Goal: Task Accomplishment & Management: Manage account settings

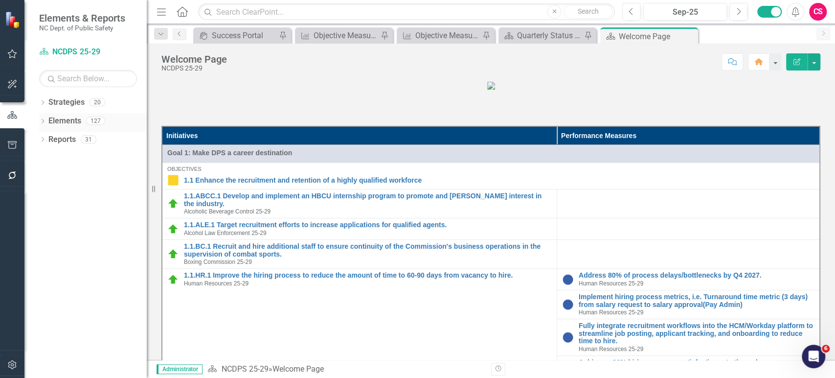
click at [63, 122] on link "Elements" at bounding box center [64, 120] width 33 height 11
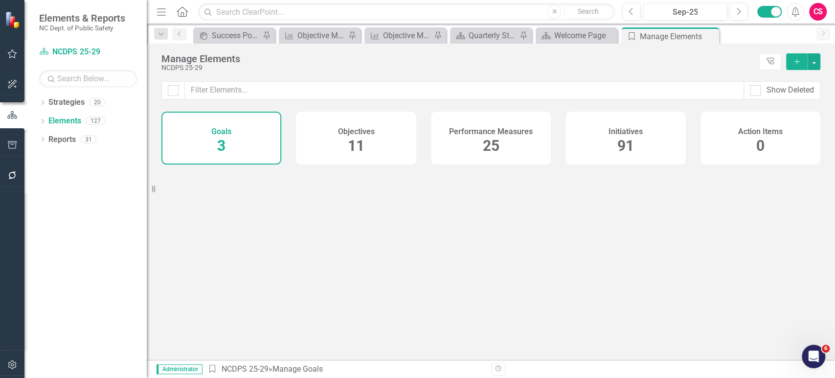
click at [522, 135] on h4 "Performance Measures" at bounding box center [491, 131] width 84 height 9
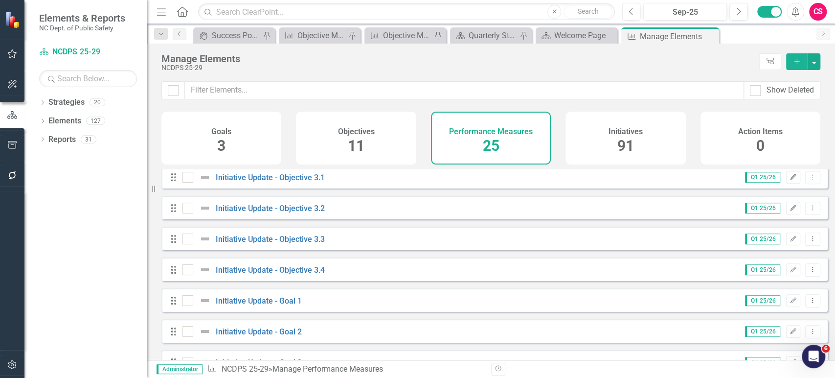
scroll to position [586, 0]
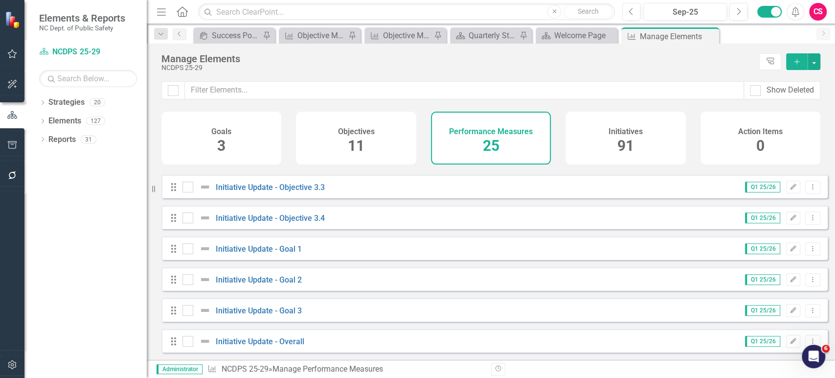
click at [275, 347] on div "Drag Initiative Update - Overall Q1 25/26 Edit Dropdown Menu" at bounding box center [494, 340] width 666 height 23
click at [292, 343] on link "Initiative Update - Overall" at bounding box center [260, 341] width 89 height 9
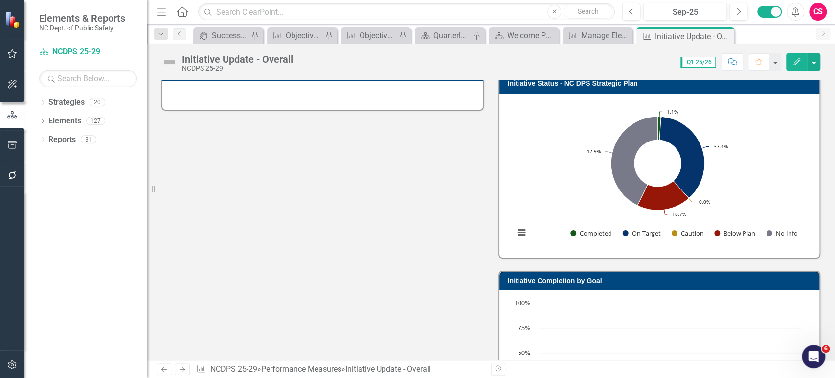
scroll to position [202, 0]
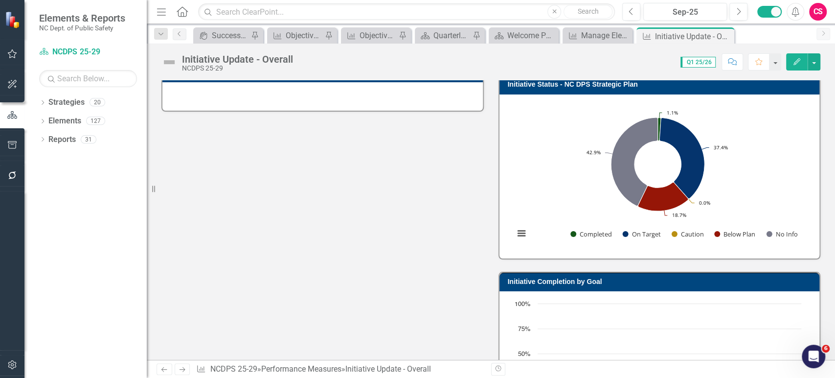
click at [556, 140] on rect "Interactive chart" at bounding box center [657, 175] width 297 height 147
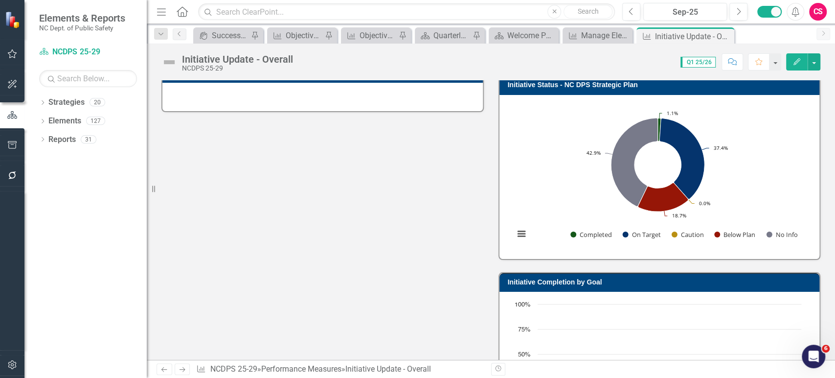
click at [556, 140] on rect "Interactive chart" at bounding box center [657, 175] width 297 height 147
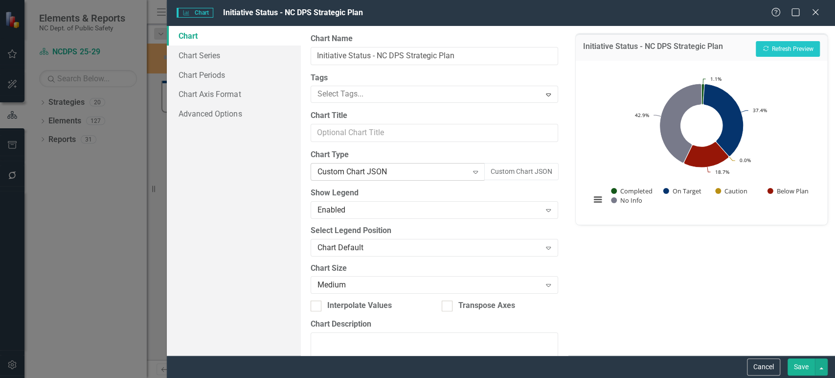
click at [451, 179] on div "Custom Chart JSON Expand" at bounding box center [398, 172] width 175 height 18
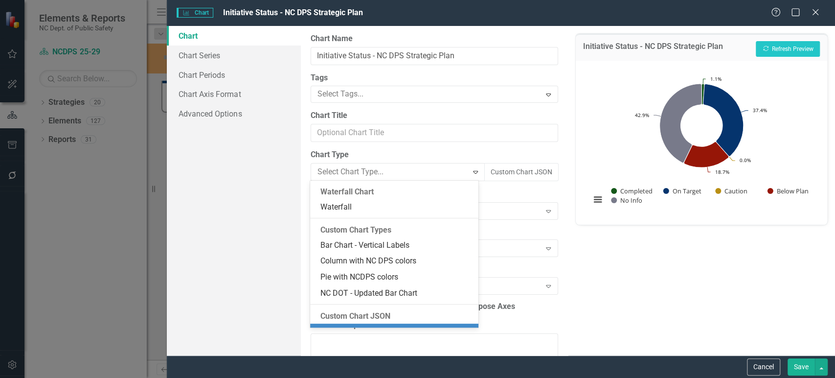
scroll to position [849, 0]
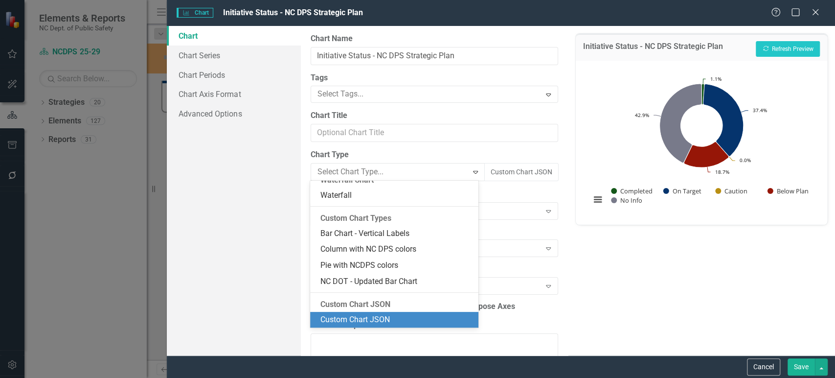
click at [380, 320] on div "Custom Chart JSON" at bounding box center [396, 319] width 153 height 11
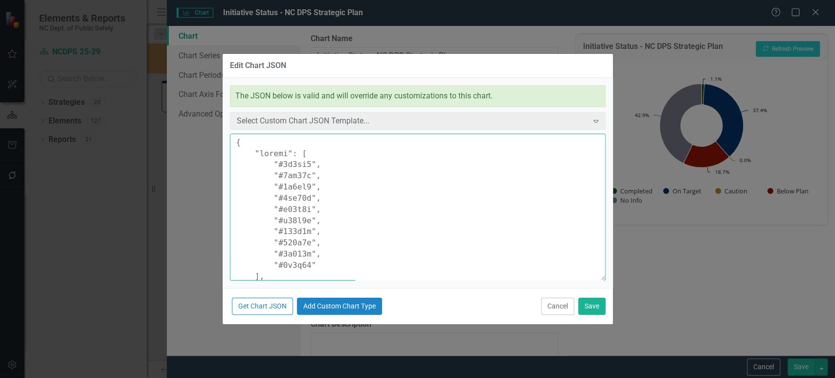
click at [424, 237] on textarea at bounding box center [418, 207] width 376 height 147
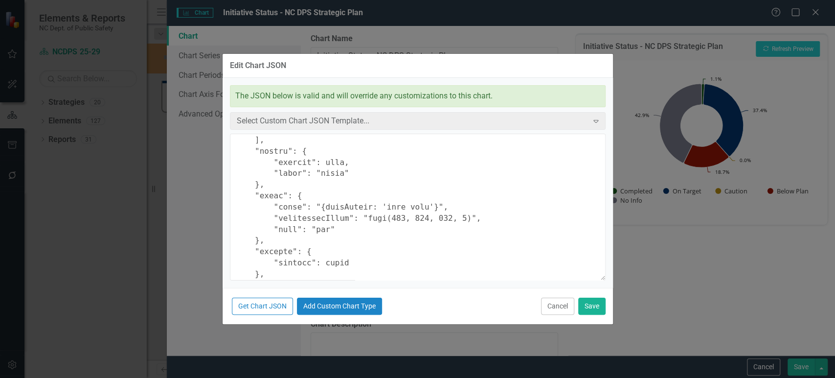
scroll to position [259, 0]
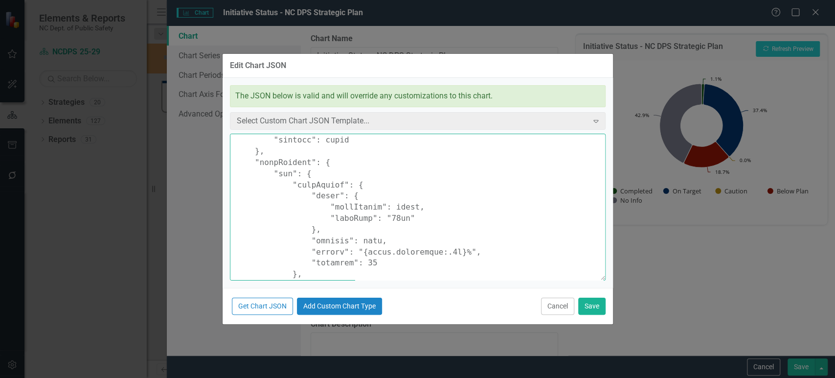
click at [384, 219] on textarea at bounding box center [418, 207] width 376 height 147
type textarea "{ "colors": [ "#6b8eb2", "#6bb28e", "#8e6bb2", "#8eb26b", "#b26b8e", "#b28e6b",…"
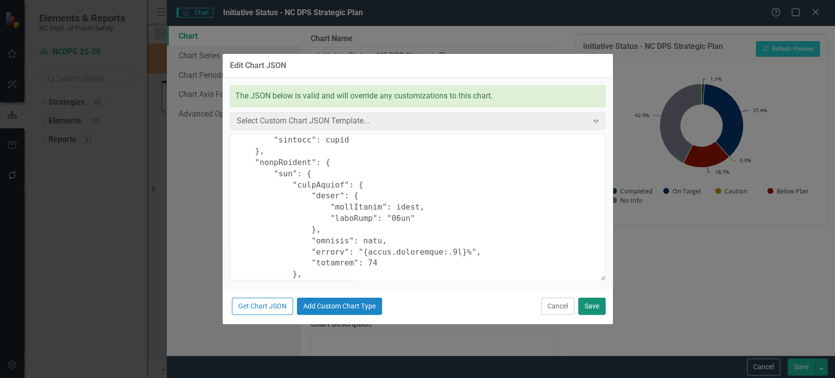
click at [594, 309] on button "Save" at bounding box center [591, 305] width 27 height 17
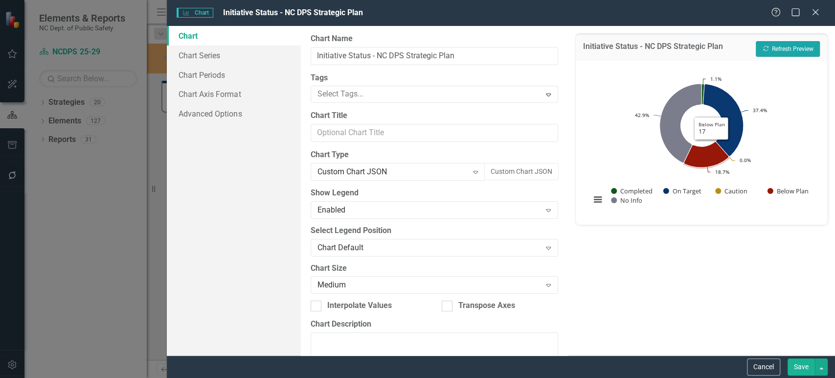
click at [780, 46] on button "Recalculate Refresh Preview" at bounding box center [788, 49] width 64 height 16
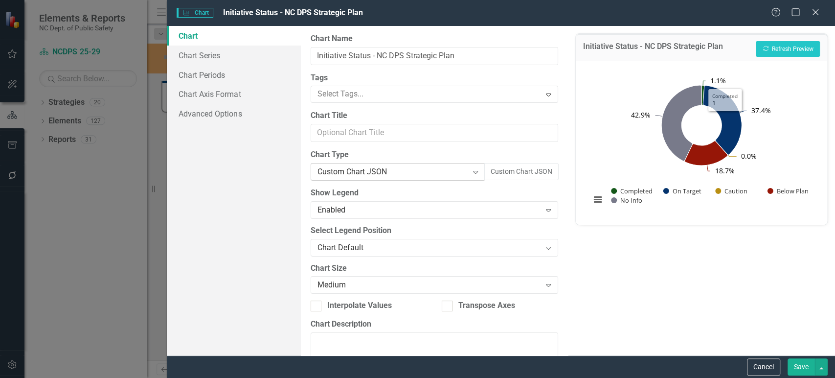
click at [467, 176] on div "Expand" at bounding box center [476, 172] width 18 height 16
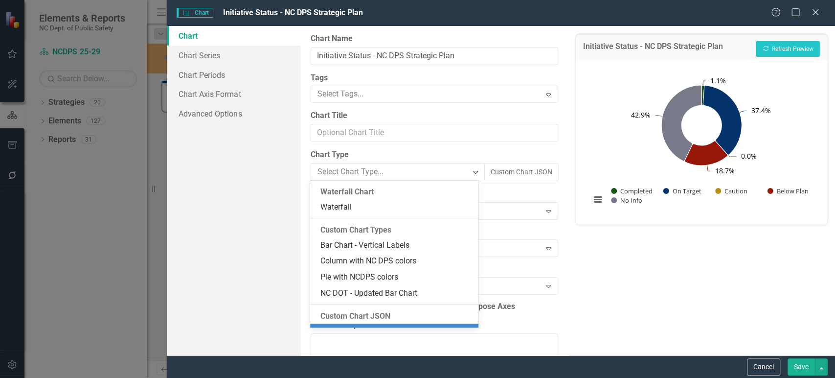
scroll to position [849, 0]
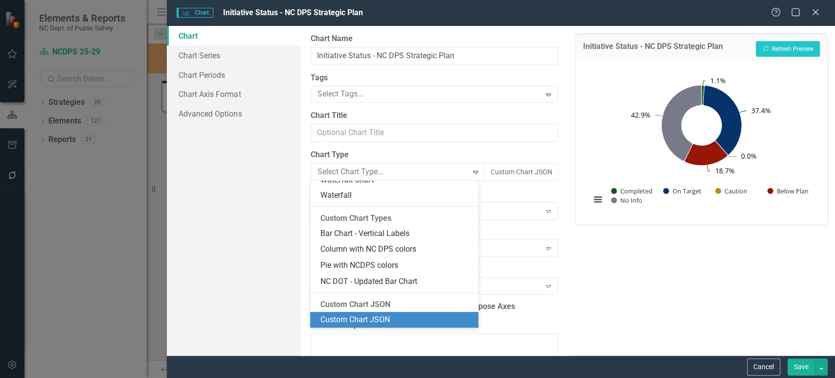
click at [393, 316] on div "Custom Chart JSON" at bounding box center [396, 319] width 153 height 11
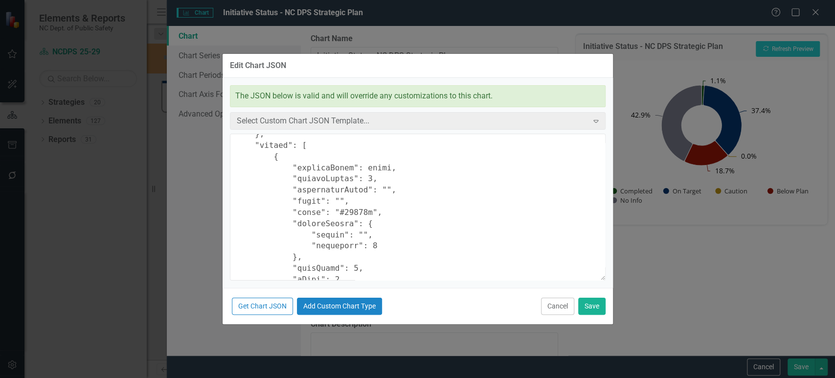
scroll to position [489, 0]
click at [386, 159] on textarea at bounding box center [418, 207] width 376 height 147
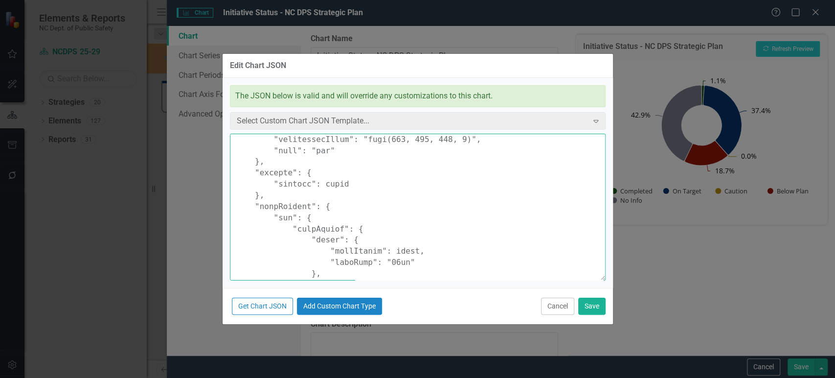
scroll to position [215, 0]
click at [386, 270] on textarea at bounding box center [418, 207] width 376 height 147
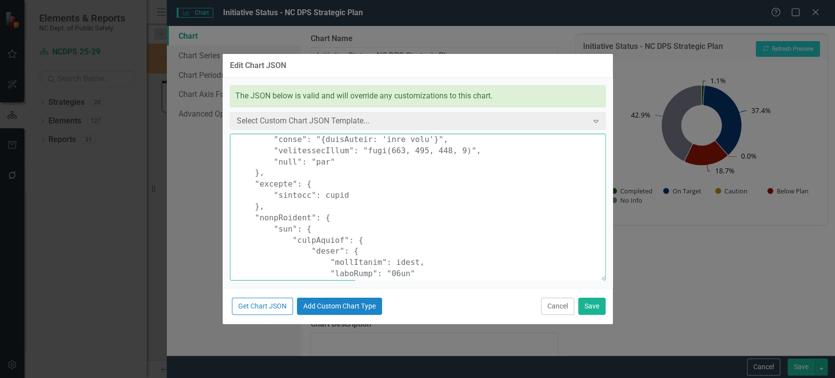
click at [386, 264] on textarea at bounding box center [418, 207] width 376 height 147
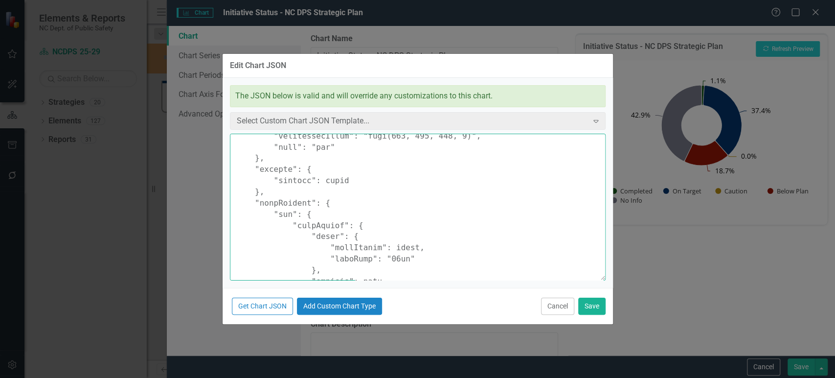
scroll to position [219, 0]
type textarea "{ "colors": [ "#6b8eb2", "#6bb28e", "#8e6bb2", "#8eb26b", "#b26b8e", "#b28e6b",…"
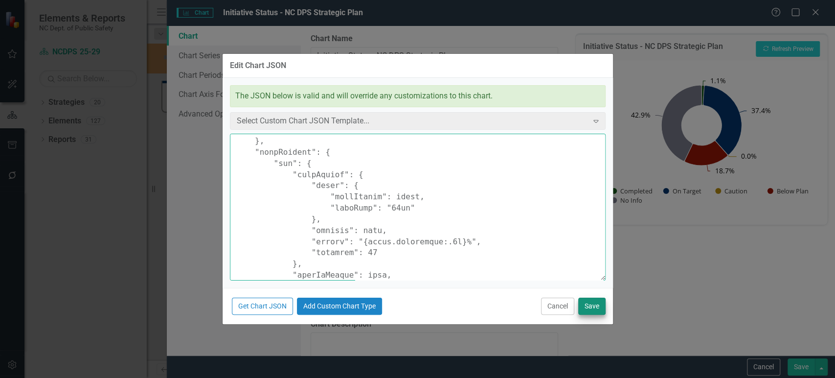
scroll to position [323, 0]
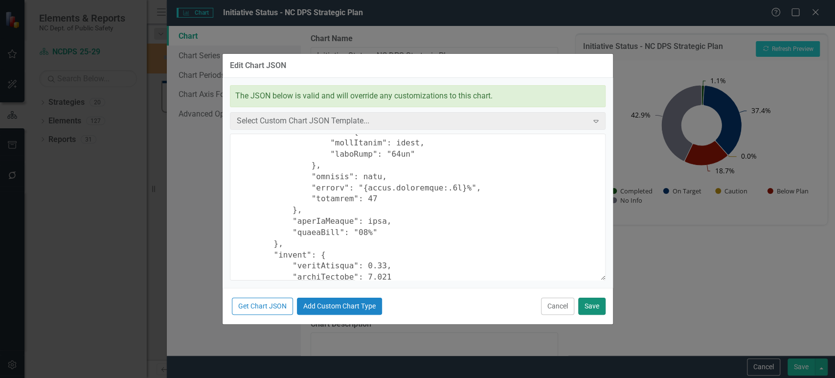
click at [595, 307] on button "Save" at bounding box center [591, 305] width 27 height 17
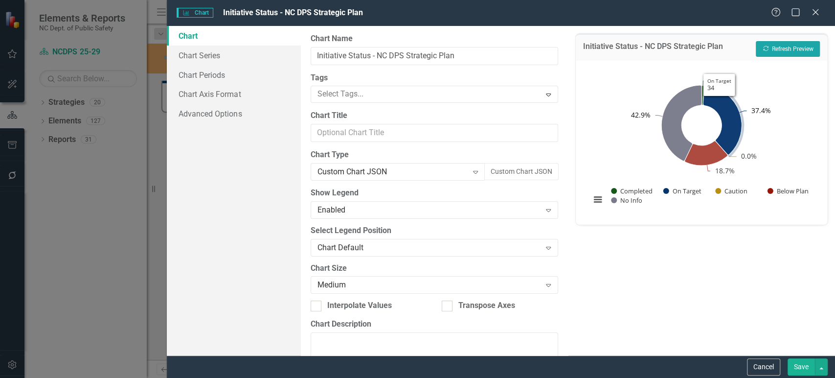
click at [797, 49] on button "Recalculate Refresh Preview" at bounding box center [788, 49] width 64 height 16
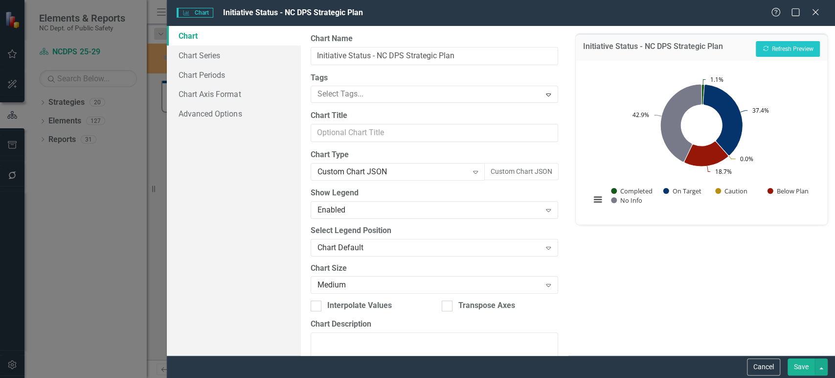
click at [802, 363] on button "Save" at bounding box center [800, 366] width 27 height 17
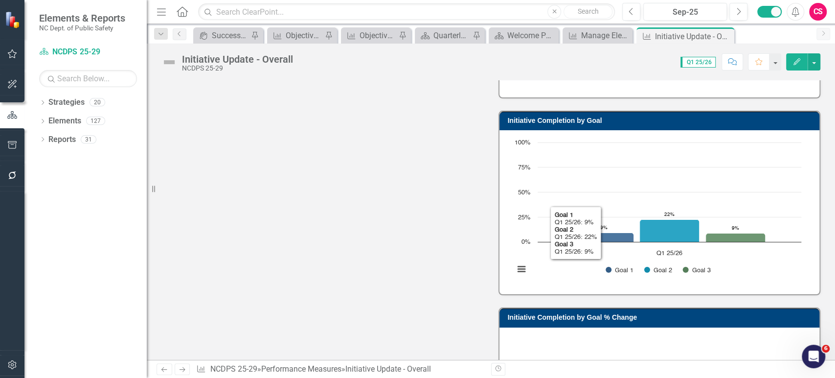
scroll to position [361, 0]
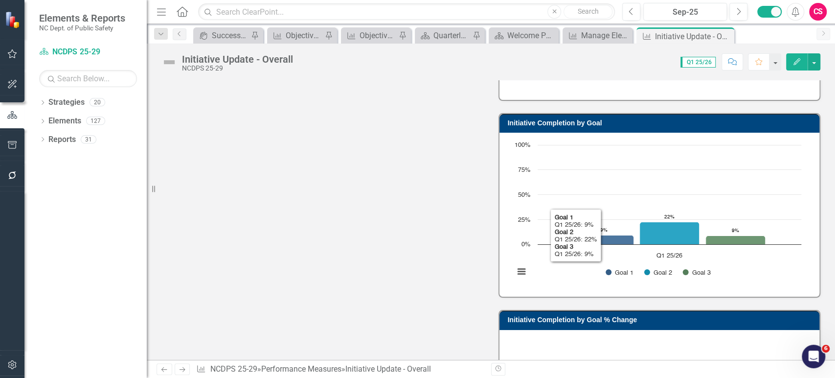
click at [794, 199] on rect "Interactive chart" at bounding box center [657, 213] width 297 height 147
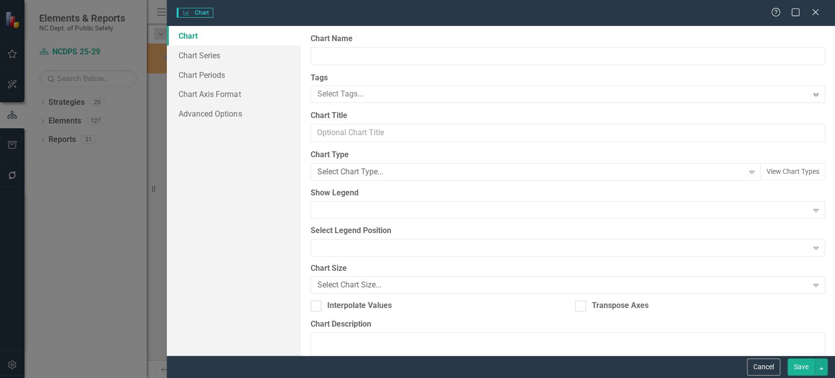
type input "Initiative Completion by Goal"
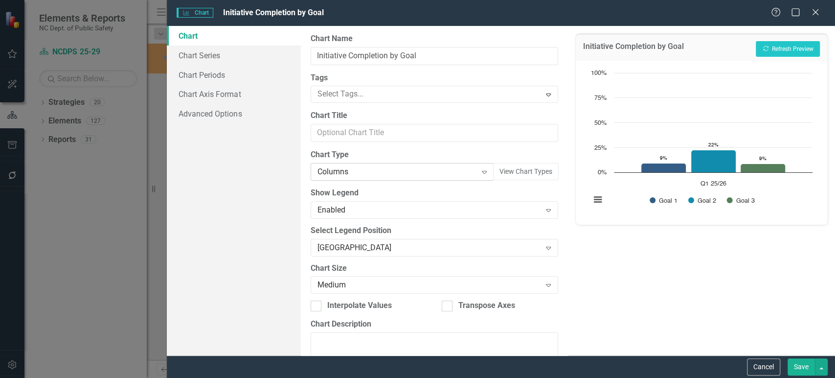
click at [430, 169] on div "Columns" at bounding box center [396, 171] width 159 height 11
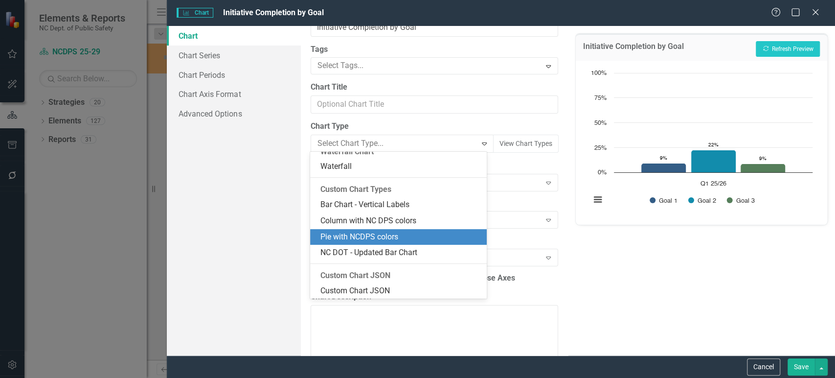
scroll to position [50, 0]
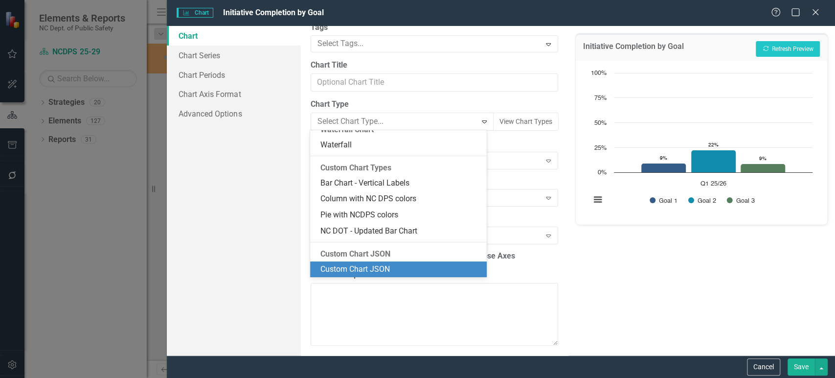
click at [361, 269] on div "Custom Chart JSON" at bounding box center [400, 269] width 161 height 11
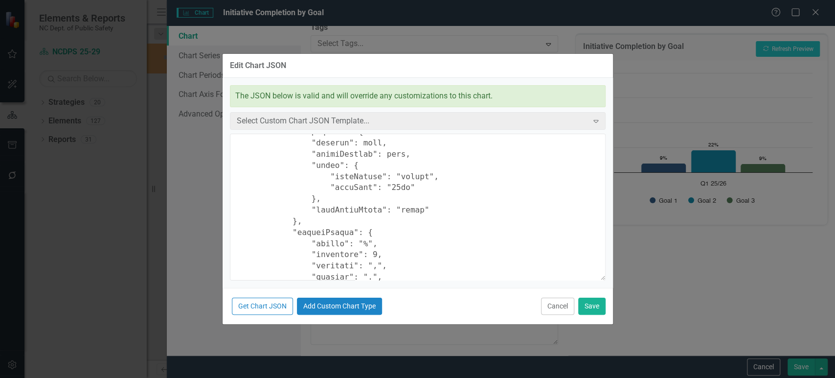
scroll to position [335, 0]
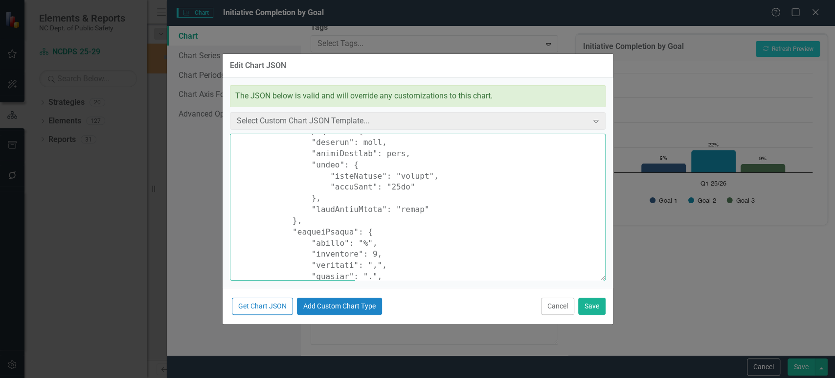
click at [384, 186] on textarea at bounding box center [418, 207] width 376 height 147
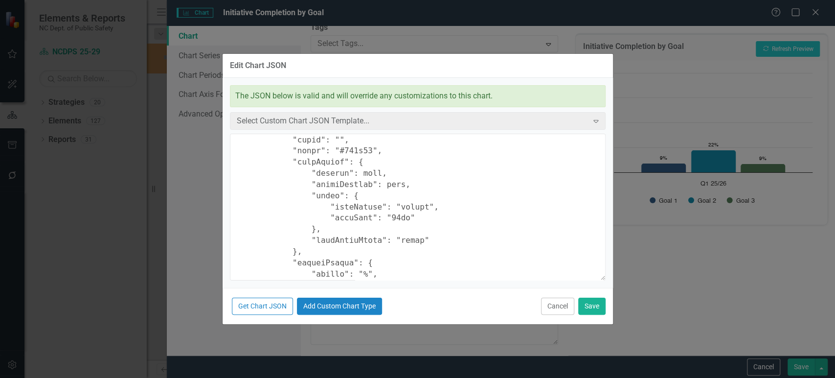
scroll to position [650, 0]
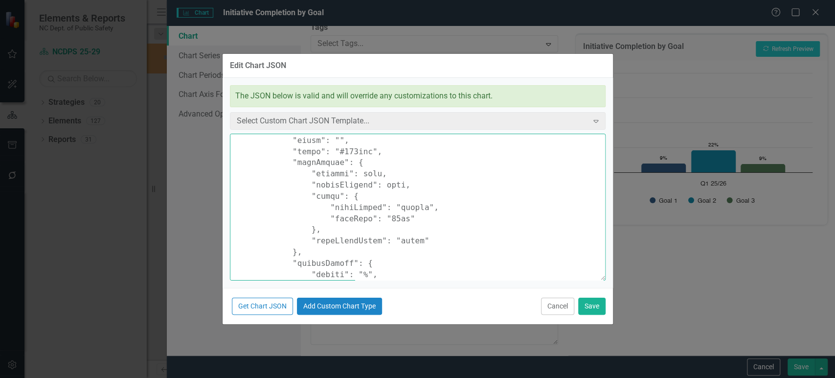
click at [385, 219] on textarea at bounding box center [418, 207] width 376 height 147
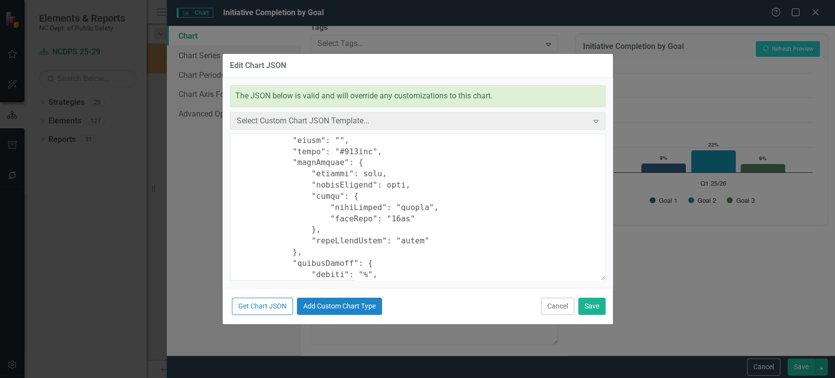
scroll to position [997, 0]
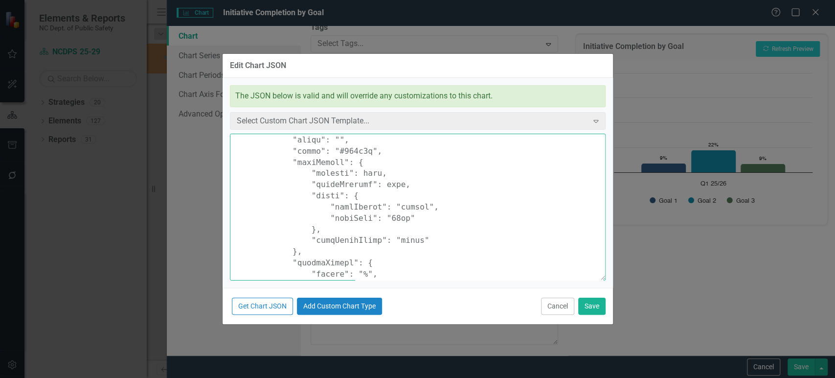
click at [389, 217] on textarea at bounding box center [418, 207] width 376 height 147
type textarea "{ "colors": [ "#1D85C8", "#F9AC5A", "#D32F2F", "#159278", "#27245E" ], "chart":…"
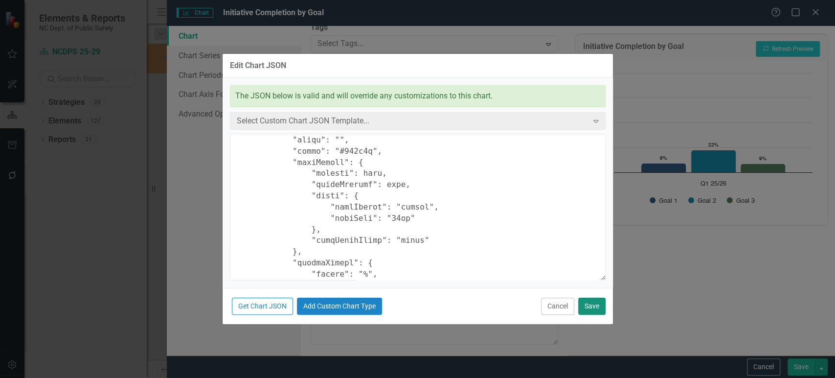
click at [591, 304] on button "Save" at bounding box center [591, 305] width 27 height 17
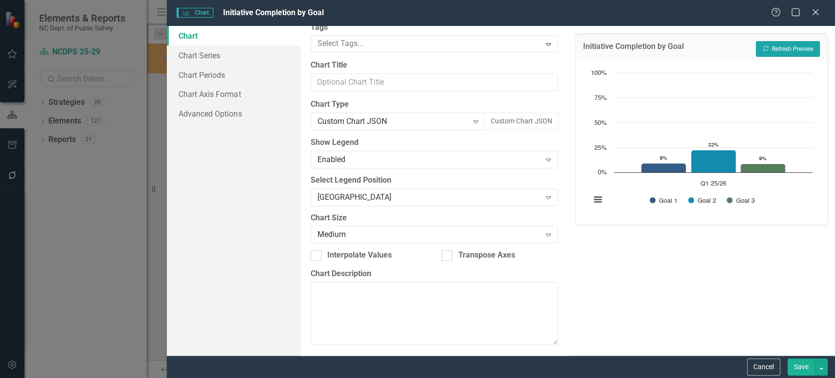
click at [777, 51] on button "Recalculate Refresh Preview" at bounding box center [788, 49] width 64 height 16
click at [795, 362] on button "Save" at bounding box center [800, 366] width 27 height 17
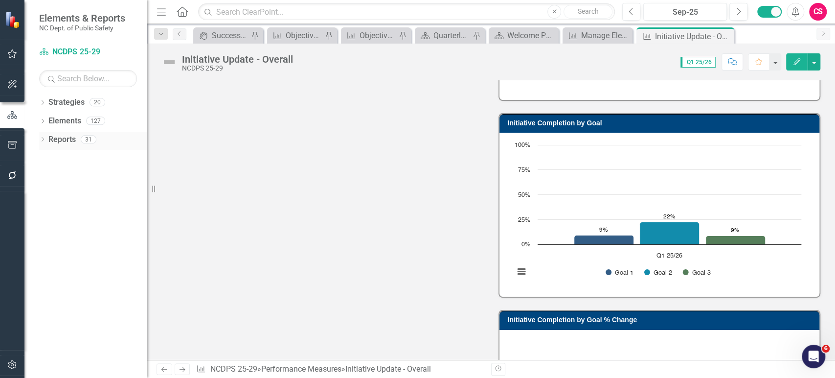
click at [70, 136] on link "Reports" at bounding box center [61, 139] width 27 height 11
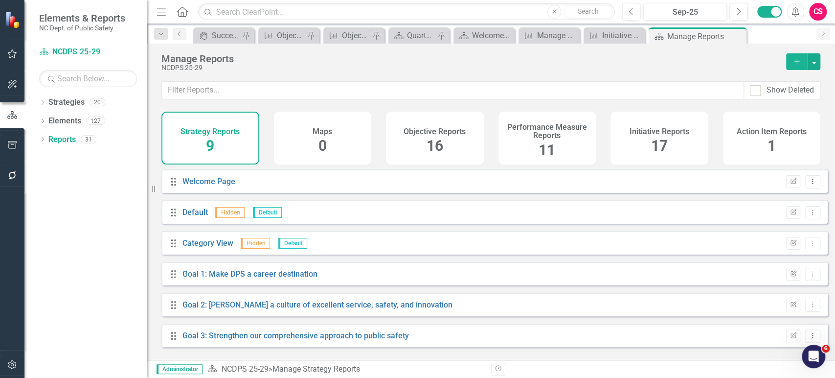
click at [573, 128] on h4 "Performance Measure Reports" at bounding box center [547, 131] width 86 height 17
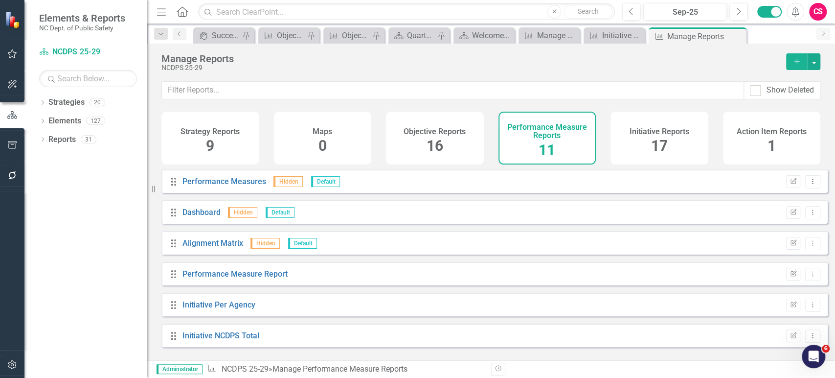
click at [657, 155] on div "17" at bounding box center [659, 145] width 17 height 21
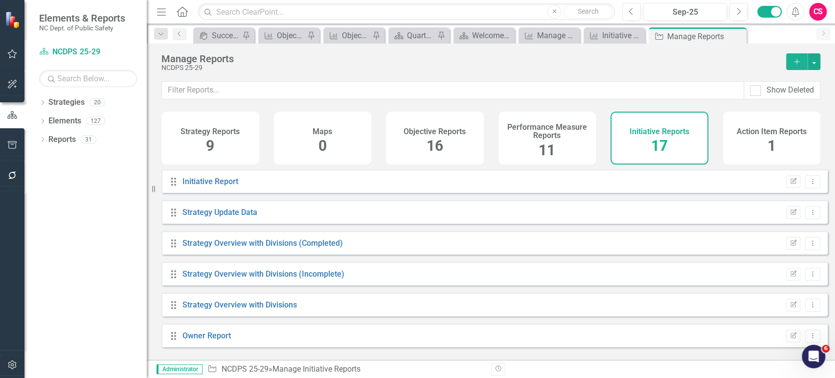
scroll to position [340, 0]
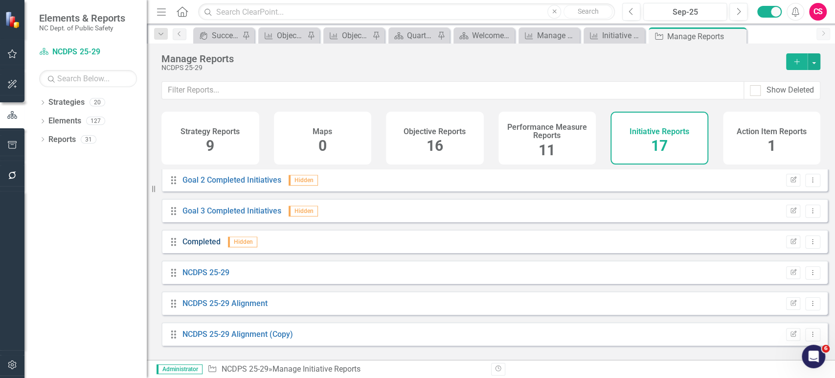
click at [190, 245] on link "Completed" at bounding box center [201, 241] width 38 height 9
